Goal: Information Seeking & Learning: Find specific fact

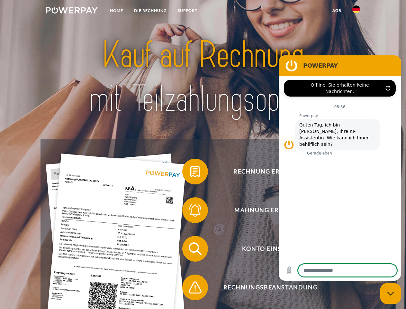
click at [72, 11] on img at bounding box center [72, 10] width 52 height 6
click at [356, 11] on img at bounding box center [356, 9] width 8 height 8
click at [337, 11] on link "agb" at bounding box center [337, 11] width 20 height 12
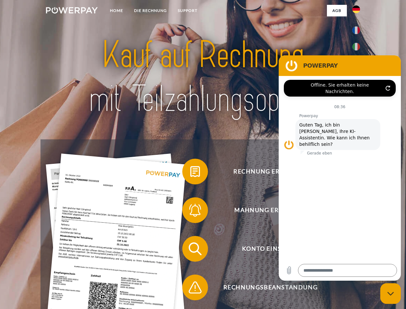
click at [190, 173] on span at bounding box center [185, 171] width 32 height 32
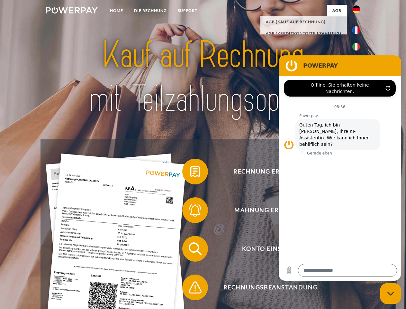
click at [190, 211] on span at bounding box center [185, 210] width 32 height 32
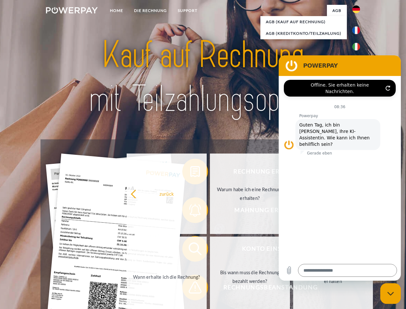
click at [210, 250] on link "Bis wann muss die Rechnung bezahlt werden?" at bounding box center [250, 276] width 80 height 80
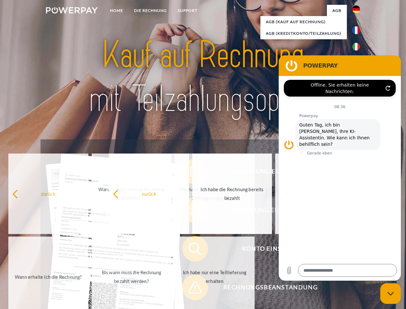
click at [190, 288] on span at bounding box center [185, 287] width 32 height 32
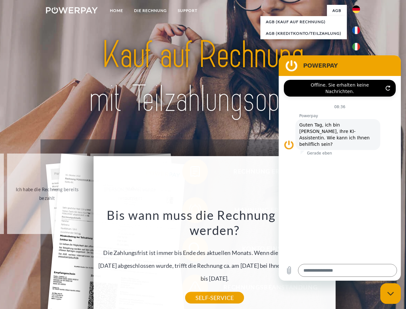
click at [391, 293] on icon "Messaging-Fenster schließen" at bounding box center [390, 293] width 7 height 4
type textarea "*"
